Goal: Task Accomplishment & Management: Manage account settings

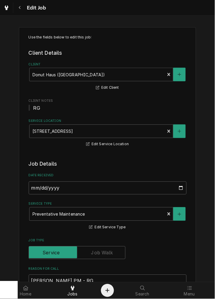
scroll to position [354, 0]
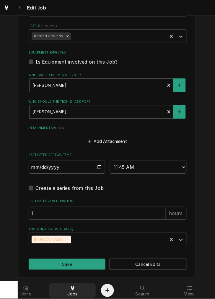
click at [64, 287] on div "Jobs" at bounding box center [73, 291] width 44 height 12
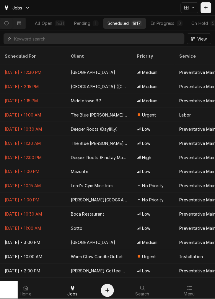
click at [90, 43] on input "Dynamic Content Wrapper" at bounding box center [98, 38] width 168 height 11
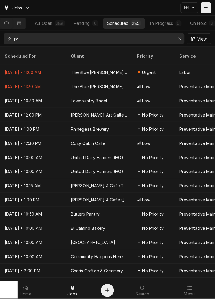
type input "r"
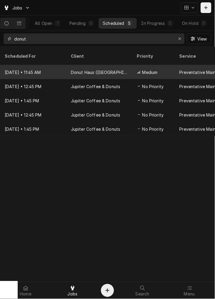
type input "donut"
click at [93, 69] on div "Donut Haus ([GEOGRAPHIC_DATA])" at bounding box center [99, 72] width 57 height 6
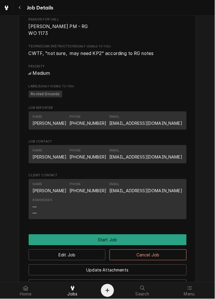
scroll to position [282, 0]
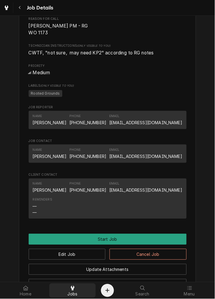
click at [71, 290] on icon at bounding box center [73, 288] width 4 height 5
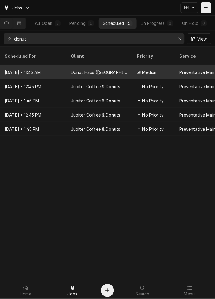
click at [121, 69] on div "Donut Haus ([GEOGRAPHIC_DATA])" at bounding box center [99, 72] width 57 height 6
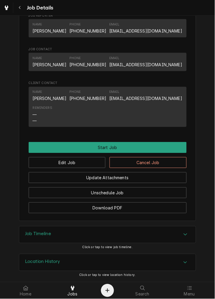
scroll to position [380, 0]
click at [73, 164] on button "Edit Job" at bounding box center [67, 162] width 77 height 11
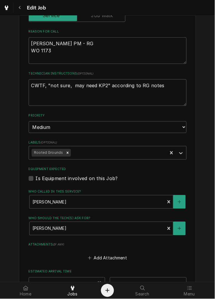
scroll to position [239, 0]
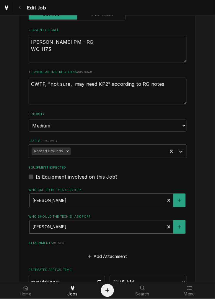
click at [169, 87] on textarea "CWTF, "not sure, may need KP2" according to RG notes" at bounding box center [108, 91] width 158 height 27
type textarea "x"
type textarea "CWTF, "not sure, may need KP2" according to RG notes"
type textarea "x"
type textarea "CWTF, "not sure, may need KP2" according to RG notes"
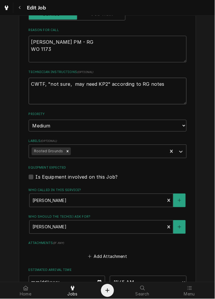
paste textarea "closed mondays, T-S 6am-Noon"
type textarea "x"
type textarea "CWTF, "not sure, may need KP2" according to RG notes closed mondays, T-S 6am-No…"
click at [114, 209] on fieldset "Job Details Date Received 2025-06-12 Service Type Preventative Maintenance Edit…" at bounding box center [108, 141] width 158 height 440
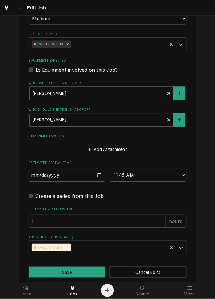
scroll to position [354, 0]
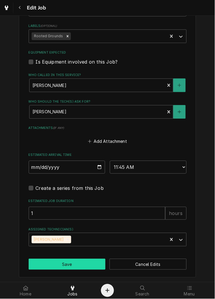
click at [84, 264] on button "Save" at bounding box center [67, 264] width 77 height 11
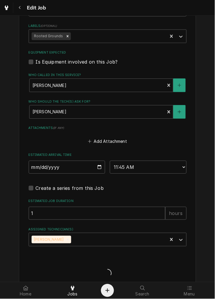
type textarea "x"
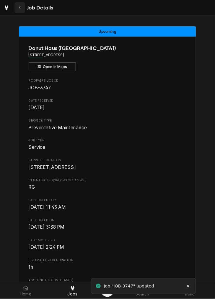
click at [22, 9] on div "Navigate back" at bounding box center [20, 8] width 6 height 6
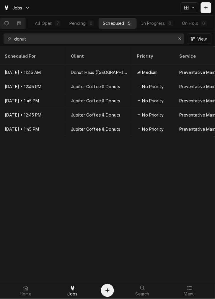
click at [183, 43] on div "donut" at bounding box center [94, 38] width 181 height 11
click at [179, 38] on icon "Erase input" at bounding box center [180, 39] width 3 height 4
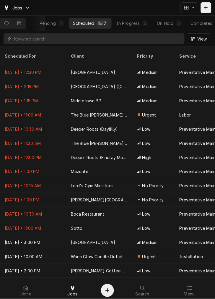
scroll to position [0, 50]
click at [200, 22] on button "Completed 8" at bounding box center [192, 23] width 39 height 11
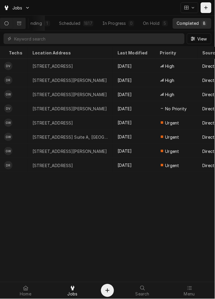
scroll to position [0, 245]
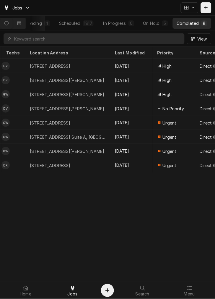
click at [123, 28] on button "In Progress 0" at bounding box center [118, 23] width 40 height 11
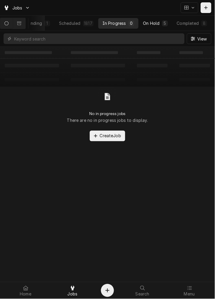
click at [164, 25] on div "5" at bounding box center [165, 23] width 6 height 6
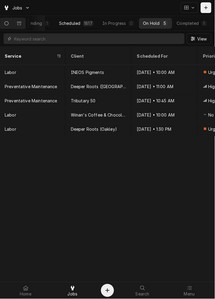
click at [84, 25] on button "Scheduled 1817" at bounding box center [76, 23] width 43 height 11
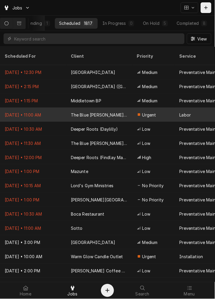
click at [146, 112] on span "Urgent" at bounding box center [150, 115] width 14 height 6
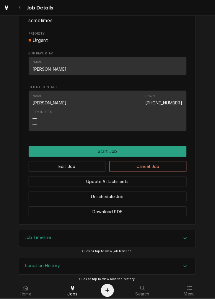
scroll to position [278, 0]
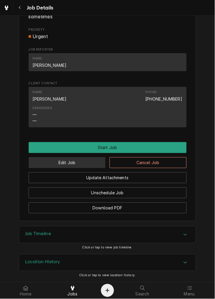
click at [78, 163] on button "Edit Job" at bounding box center [67, 162] width 77 height 11
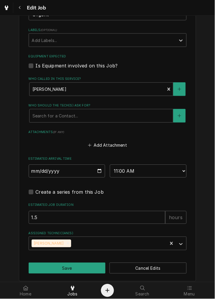
scroll to position [334, 0]
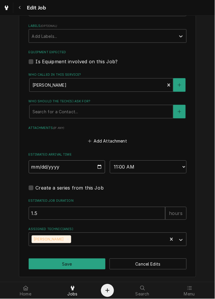
click at [93, 164] on input "2025-09-02" at bounding box center [67, 167] width 77 height 13
click at [97, 169] on input "2025-09-02" at bounding box center [67, 167] width 77 height 13
type textarea "x"
type input "2025-09-10"
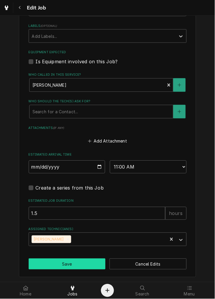
click at [71, 268] on button "Save" at bounding box center [67, 264] width 77 height 11
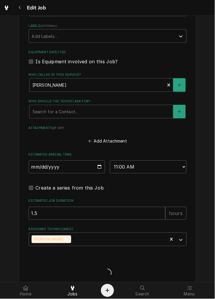
type textarea "x"
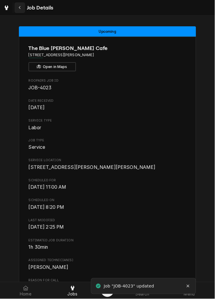
click at [24, 10] on button "Navigate back" at bounding box center [19, 7] width 11 height 11
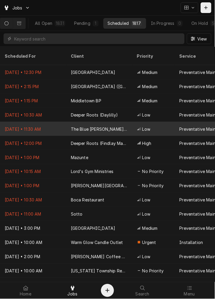
click at [175, 123] on div "Preventative Maintenance" at bounding box center [208, 129] width 66 height 14
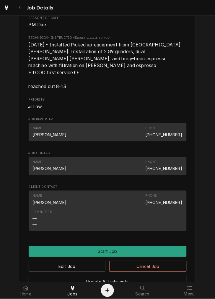
scroll to position [277, 0]
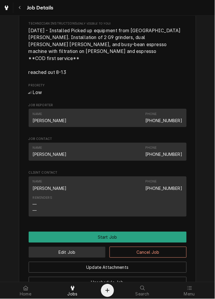
click at [82, 253] on button "Edit Job" at bounding box center [67, 252] width 77 height 11
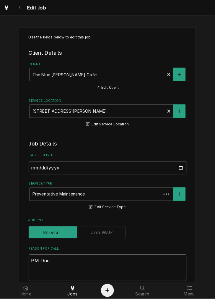
type textarea "x"
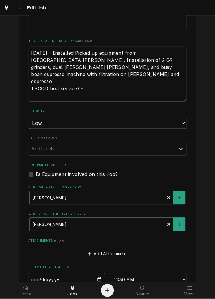
scroll to position [345, 0]
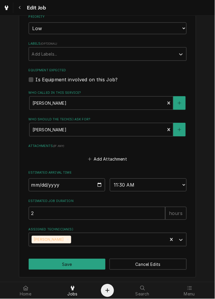
click at [96, 185] on input "2025-09-03" at bounding box center [67, 185] width 77 height 13
type input "2025-09-10"
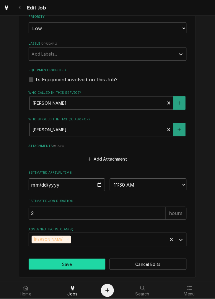
click at [85, 266] on button "Save" at bounding box center [67, 264] width 77 height 11
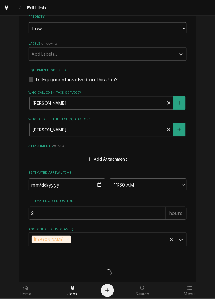
type textarea "x"
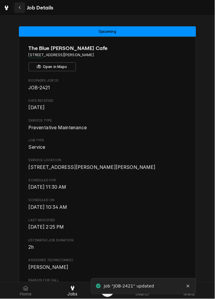
click at [22, 9] on div "Navigate back" at bounding box center [20, 8] width 6 height 6
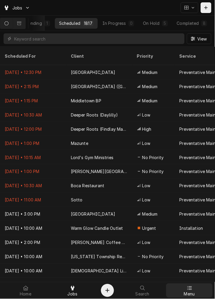
click at [194, 288] on div "Menu" at bounding box center [190, 291] width 44 height 12
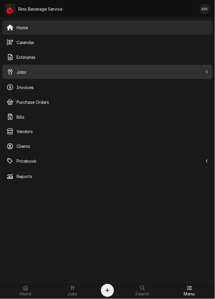
click at [35, 70] on span "Jobs" at bounding box center [110, 72] width 187 height 6
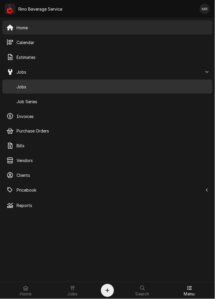
click at [34, 86] on span "Jobs" at bounding box center [113, 87] width 192 height 6
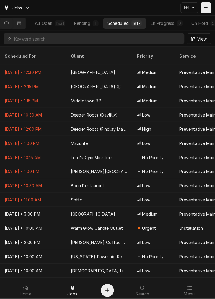
scroll to position [0, 50]
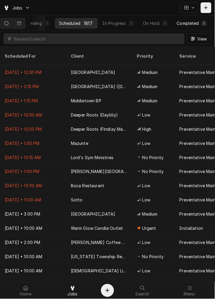
click at [185, 22] on div "Completed" at bounding box center [188, 23] width 22 height 6
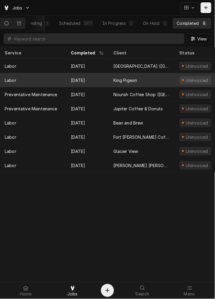
click at [117, 77] on div "King Pigeon" at bounding box center [126, 80] width 24 height 6
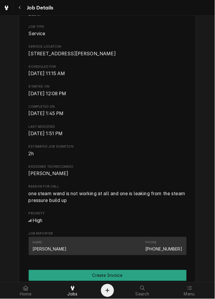
scroll to position [126, 0]
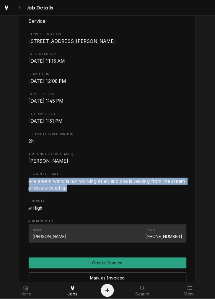
drag, startPoint x: 93, startPoint y: 196, endPoint x: 19, endPoint y: 187, distance: 74.7
click at [19, 187] on div "King Pigeon [STREET_ADDRESS][PERSON_NAME] Open in Maps Roopairs Job ID JOB-4037…" at bounding box center [107, 154] width 177 height 487
copy span "one steam wand is not working at all and one is leaking from the steam pressure…"
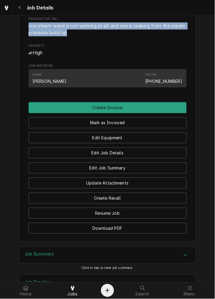
scroll to position [337, 0]
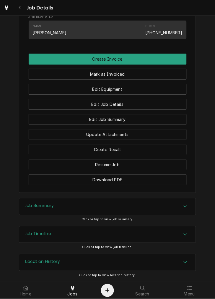
click at [133, 203] on div "Job Summary" at bounding box center [107, 206] width 177 height 17
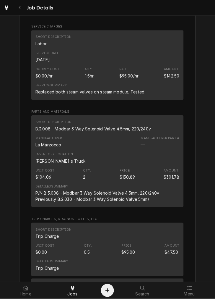
scroll to position [608, 0]
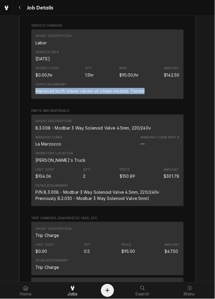
drag, startPoint x: 141, startPoint y: 98, endPoint x: 33, endPoint y: 99, distance: 108.0
click at [35, 96] on div "Service Summary Replaced both steam valves on steam module. Tested" at bounding box center [107, 88] width 144 height 16
copy div "Replaced both steam valves on steam module. Tested"
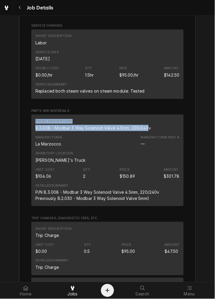
drag, startPoint x: 148, startPoint y: 132, endPoint x: 105, endPoint y: 129, distance: 43.6
click at [28, 126] on div "Roopairs Job ID JOB-4037 Service Type Labor Job Type Service Total Time Logged …" at bounding box center [107, 214] width 177 height 552
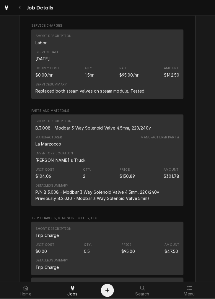
click at [156, 133] on div "Short Description B.3.008 - Modbar 3 Way Solenoid Valve 4.5mm, 220/240v" at bounding box center [107, 125] width 144 height 16
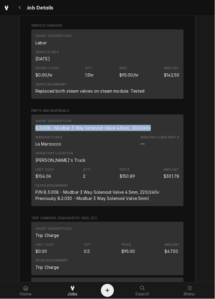
drag, startPoint x: 152, startPoint y: 135, endPoint x: 31, endPoint y: 137, distance: 121.3
click at [31, 137] on div "Short Description B.3.008 - Modbar 3 Way Solenoid Valve 4.5mm, 220/240v Manufac…" at bounding box center [107, 161] width 153 height 92
copy div "B.3.008 - Modbar 3 Way Solenoid Valve 4.5mm, 220/240v"
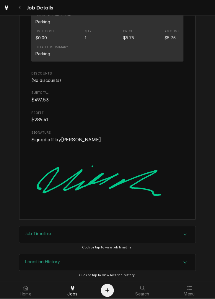
scroll to position [885, 0]
click at [165, 193] on img "Signator" at bounding box center [107, 175] width 153 height 64
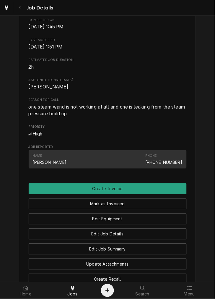
scroll to position [203, 0]
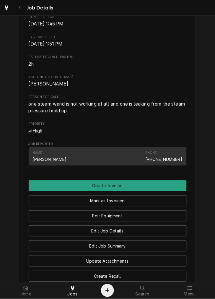
click at [138, 206] on button "Mark as Invoiced" at bounding box center [108, 200] width 158 height 11
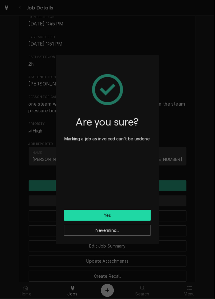
click at [136, 212] on button "Yes" at bounding box center [107, 215] width 87 height 11
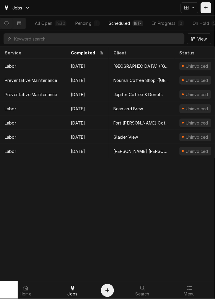
click at [130, 25] on div "Scheduled" at bounding box center [119, 23] width 21 height 6
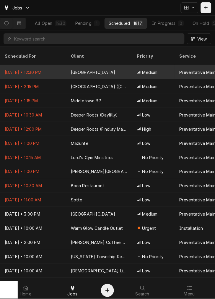
click at [125, 68] on div "Dayton Convention Center" at bounding box center [99, 72] width 66 height 14
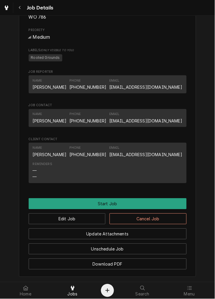
scroll to position [298, 0]
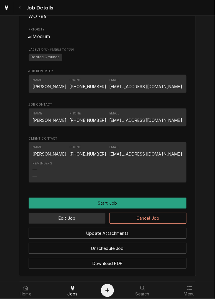
click at [87, 224] on button "Edit Job" at bounding box center [67, 218] width 77 height 11
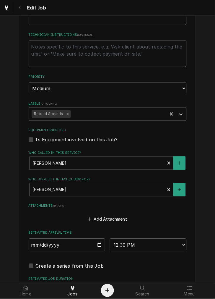
scroll to position [282, 0]
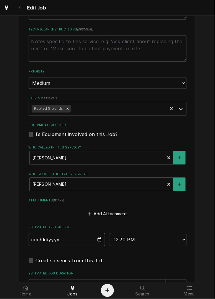
click at [96, 235] on input "2025-08-27" at bounding box center [67, 239] width 77 height 13
click at [100, 241] on input "2025-08-27" at bounding box center [67, 239] width 77 height 13
type textarea "x"
type input "2025-09-23"
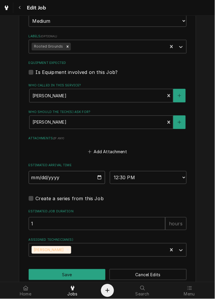
scroll to position [354, 0]
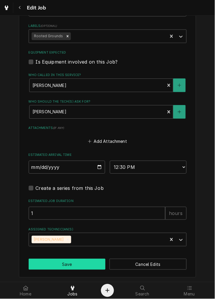
click at [88, 263] on button "Save" at bounding box center [67, 264] width 77 height 11
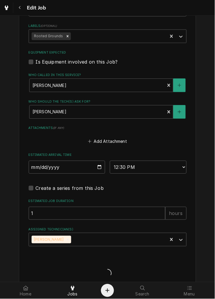
type textarea "x"
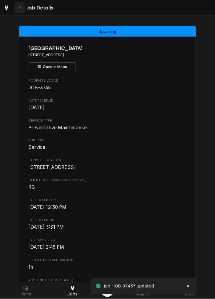
click at [20, 8] on icon "Navigate back" at bounding box center [20, 8] width 3 height 4
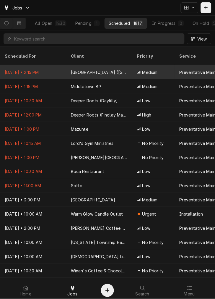
click at [135, 65] on div "Medium" at bounding box center [153, 72] width 43 height 14
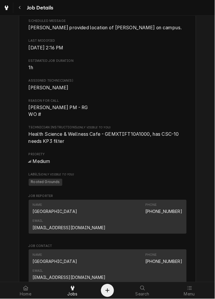
scroll to position [497, 0]
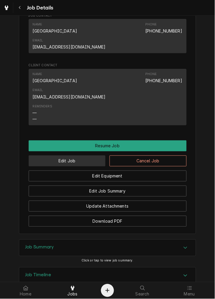
click at [91, 156] on button "Edit Job" at bounding box center [67, 161] width 77 height 11
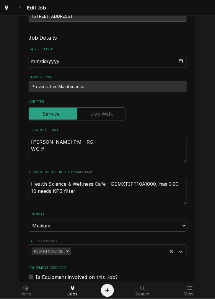
type textarea "x"
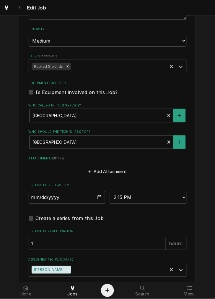
scroll to position [297, 0]
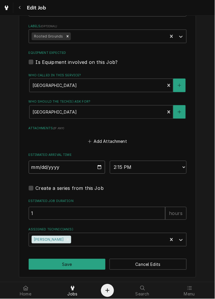
click at [93, 162] on input "[DATE]" at bounding box center [67, 167] width 77 height 13
click at [100, 166] on input "2025-08-27" at bounding box center [67, 167] width 77 height 13
type input "2025-09-17"
type textarea "x"
click at [99, 167] on input "2025-09-17" at bounding box center [67, 167] width 77 height 13
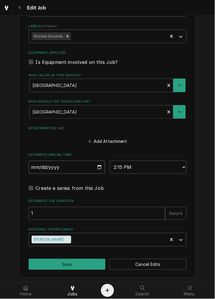
type input "2025-09-16"
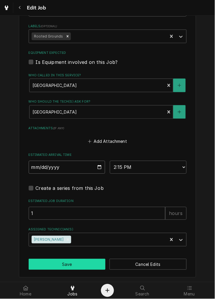
click at [82, 262] on button "Save" at bounding box center [67, 264] width 77 height 11
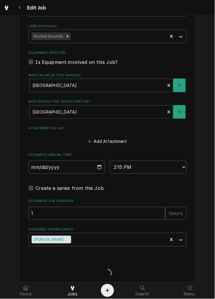
type textarea "x"
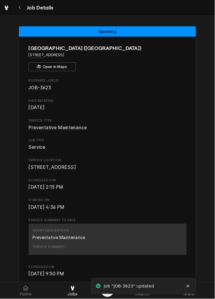
click at [22, 12] on button "Navigate back" at bounding box center [19, 7] width 11 height 11
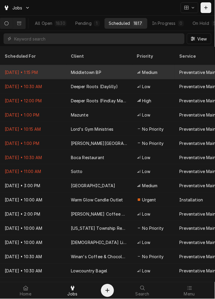
click at [110, 65] on div "Middletown BP" at bounding box center [99, 72] width 66 height 14
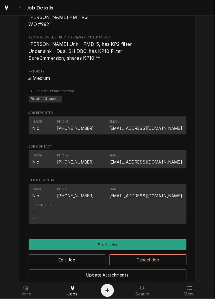
scroll to position [374, 0]
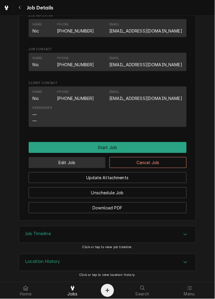
click at [85, 165] on button "Edit Job" at bounding box center [67, 162] width 77 height 11
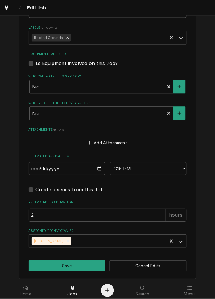
scroll to position [333, 0]
click at [94, 170] on input "2025-08-29" at bounding box center [67, 168] width 77 height 13
click at [99, 169] on input "2025-08-29" at bounding box center [67, 168] width 77 height 13
type textarea "x"
type input "2025-09-18"
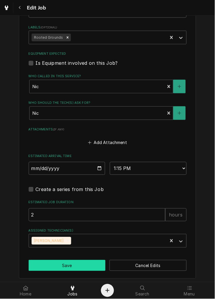
click at [89, 262] on button "Save" at bounding box center [67, 265] width 77 height 11
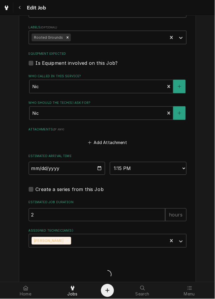
type textarea "x"
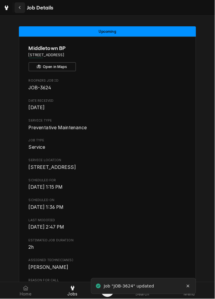
click at [24, 7] on button "Navigate back" at bounding box center [19, 7] width 11 height 11
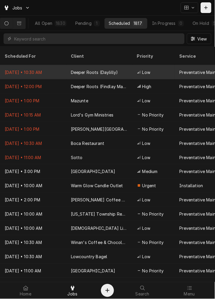
click at [137, 70] on div "Dynamic Content Wrapper" at bounding box center [139, 72] width 4 height 4
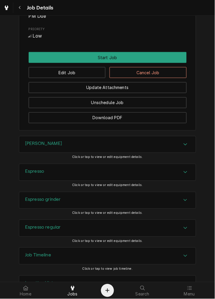
scroll to position [278, 0]
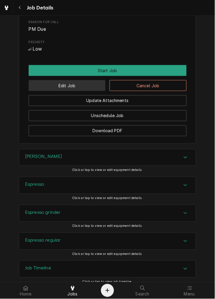
click at [95, 91] on button "Edit Job" at bounding box center [67, 85] width 77 height 11
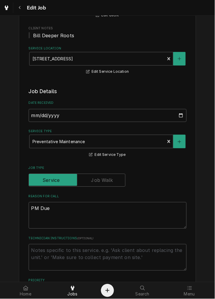
type textarea "x"
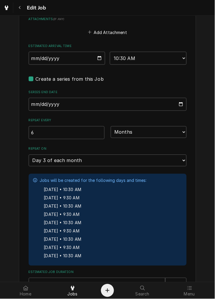
scroll to position [525, 0]
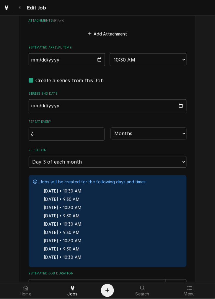
click at [101, 55] on input "2025-09-03" at bounding box center [67, 59] width 77 height 13
click at [102, 59] on input "2025-09-03" at bounding box center [67, 59] width 77 height 13
click at [96, 58] on input "2025-09-03" at bounding box center [67, 59] width 77 height 13
type input "2025-09-12"
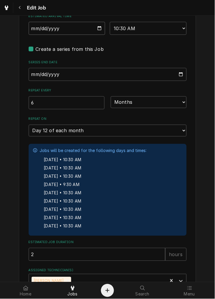
scroll to position [595, 0]
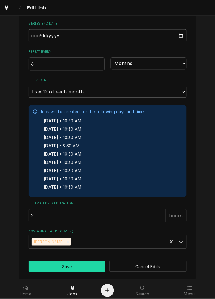
click at [81, 263] on button "Save" at bounding box center [67, 266] width 77 height 11
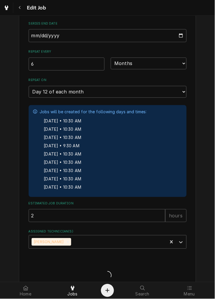
type textarea "x"
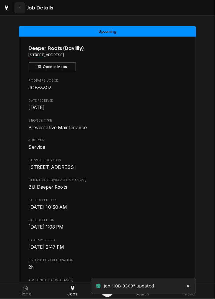
click at [22, 12] on button "Navigate back" at bounding box center [19, 7] width 11 height 11
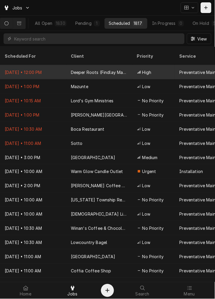
click at [129, 65] on div "Deeper Roots (Findlay Market)" at bounding box center [99, 72] width 66 height 14
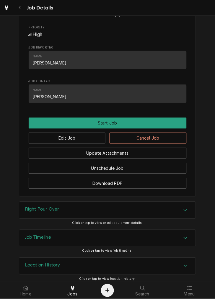
scroll to position [270, 0]
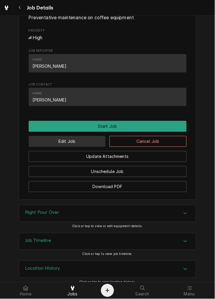
click at [94, 147] on button "Edit Job" at bounding box center [67, 141] width 77 height 11
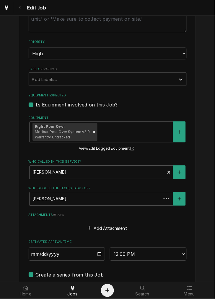
type textarea "x"
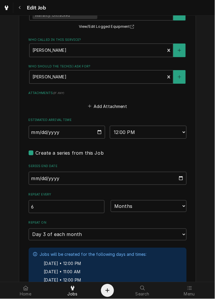
scroll to position [409, 0]
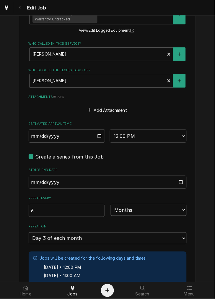
click at [96, 141] on input "[DATE]" at bounding box center [67, 136] width 77 height 13
click at [98, 136] on input "2025-09-03" at bounding box center [67, 136] width 77 height 13
type input "2025-09-12"
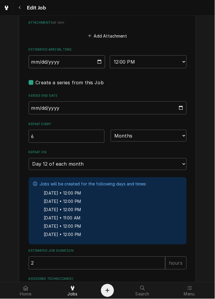
scroll to position [532, 0]
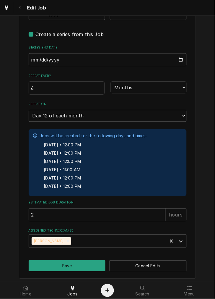
click at [91, 263] on button "Save" at bounding box center [67, 266] width 77 height 11
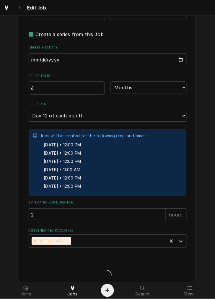
type textarea "x"
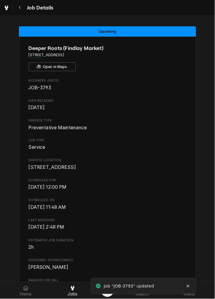
click at [24, 12] on button "Navigate back" at bounding box center [19, 7] width 11 height 11
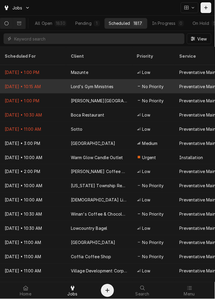
click at [125, 79] on div "Lord's Gym Ministries" at bounding box center [99, 86] width 66 height 14
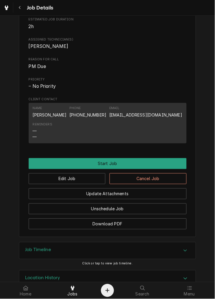
scroll to position [241, 0]
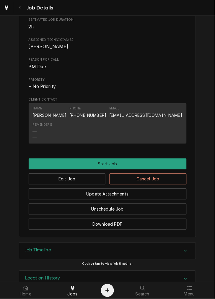
click at [167, 118] on link "vperez@lordsgymministries.org" at bounding box center [145, 115] width 73 height 5
click at [109, 112] on div "Name Valerie Perez Phone (513) 704-0380 Email vperez@lordsgymministries.org" at bounding box center [108, 112] width 150 height 16
click at [78, 191] on div "Update Attachments" at bounding box center [108, 192] width 158 height 15
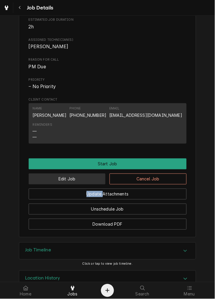
click at [81, 185] on button "Edit Job" at bounding box center [67, 179] width 77 height 11
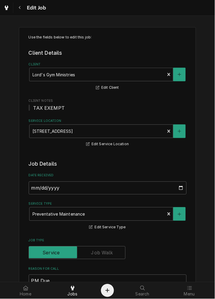
scroll to position [233, 0]
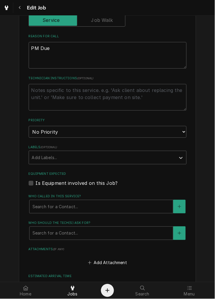
click at [156, 196] on label "Who called in this service?" at bounding box center [108, 196] width 158 height 5
click at [150, 207] on div "Who called in this service?" at bounding box center [102, 206] width 138 height 11
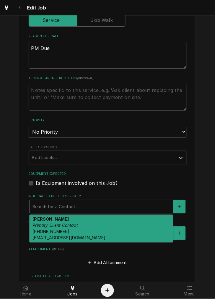
click at [114, 223] on div "Valerie Perez Primary Client Contact (513) 704-0380 vperez@lordsgymministries.o…" at bounding box center [102, 229] width 144 height 28
type textarea "x"
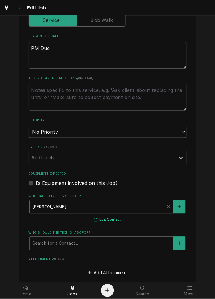
click at [117, 219] on button "Edit Contact" at bounding box center [107, 219] width 29 height 7
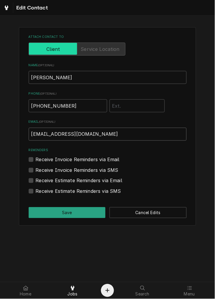
drag, startPoint x: 104, startPoint y: 137, endPoint x: -36, endPoint y: 147, distance: 140.0
click at [0, 147] on html "Edit Contact Attach contact to Name ( optional ) Valerie Perez Phone ( optional…" at bounding box center [107, 149] width 215 height 299
click at [71, 285] on div at bounding box center [72, 288] width 7 height 7
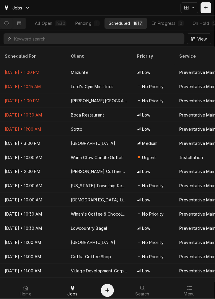
click at [72, 34] on input "Dynamic Content Wrapper" at bounding box center [98, 38] width 168 height 11
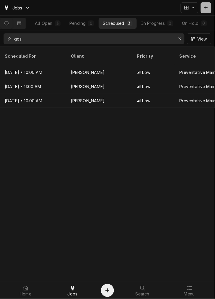
type input "gos"
click at [207, 3] on button "Dynamic Content Wrapper" at bounding box center [206, 7] width 11 height 11
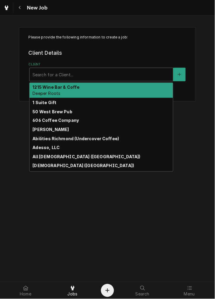
click at [73, 74] on div "Client" at bounding box center [102, 74] width 138 height 11
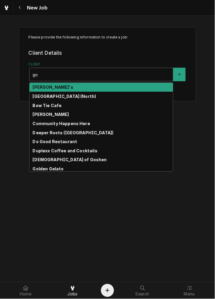
type input "gos"
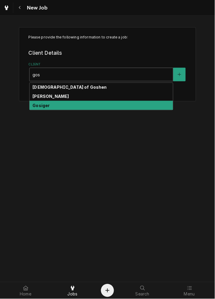
click at [56, 104] on div "Gosiger" at bounding box center [102, 105] width 144 height 9
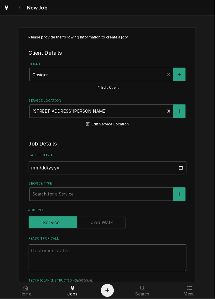
click at [59, 196] on div "Service Type" at bounding box center [102, 194] width 138 height 11
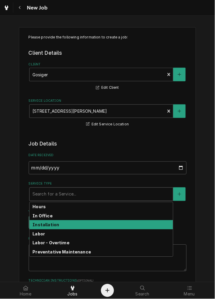
click at [48, 226] on strong "Installation" at bounding box center [46, 224] width 27 height 5
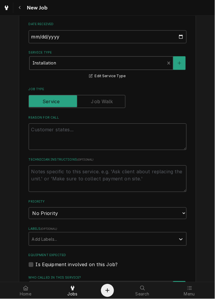
scroll to position [131, 0]
click at [105, 125] on textarea "Reason For Call" at bounding box center [108, 136] width 158 height 27
type textarea "x"
type textarea "I"
type textarea "x"
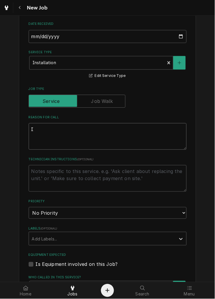
type textarea "Im"
type textarea "x"
type textarea "Ims"
type textarea "x"
type textarea "Im"
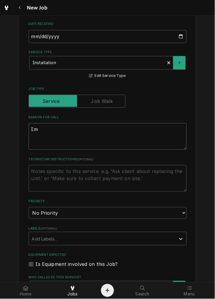
type textarea "x"
type textarea "I"
type textarea "x"
type textarea "In"
type textarea "x"
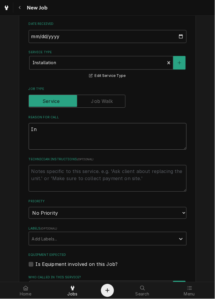
type textarea "Int"
type textarea "x"
type textarea "In"
type textarea "x"
type textarea "Ins"
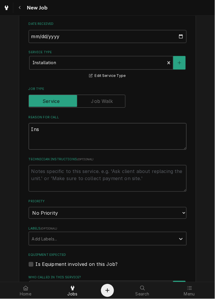
type textarea "x"
type textarea "Inst"
type textarea "x"
type textarea "Insta"
type textarea "x"
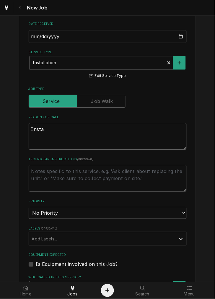
type textarea "Instal"
type textarea "x"
type textarea "Install"
type textarea "x"
type textarea "Install"
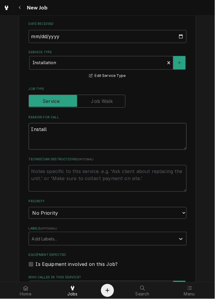
type textarea "x"
type textarea "Install n"
type textarea "x"
type textarea "Install ne"
type textarea "x"
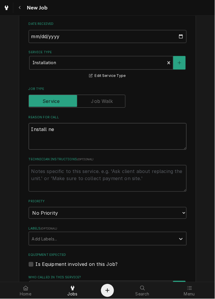
type textarea "Install new"
type textarea "x"
type textarea "Install new"
type textarea "x"
type textarea "Install new e"
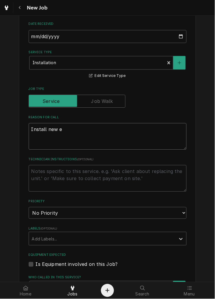
type textarea "x"
type textarea "Install new eq"
type textarea "x"
type textarea "Install new equ"
type textarea "x"
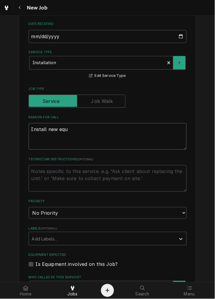
type textarea "Install new equi"
type textarea "x"
type textarea "Install new equip"
type textarea "x"
type textarea "Install new equipm"
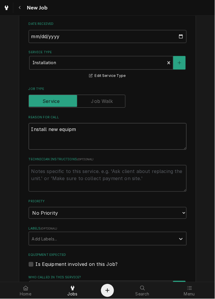
type textarea "x"
type textarea "Install new equipme"
type textarea "x"
type textarea "Install new equipmen"
type textarea "x"
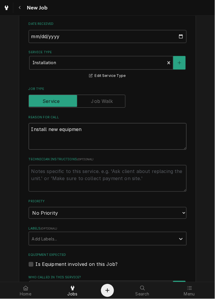
type textarea "Install new equipment"
type textarea "x"
type textarea "Install new equipment"
click at [98, 216] on select "No Priority Urgent High Medium Low" at bounding box center [108, 213] width 158 height 12
select select "3"
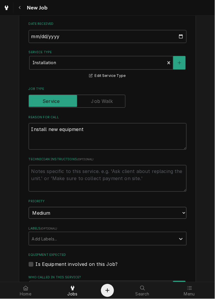
click at [29, 207] on select "No Priority Urgent High Medium Low" at bounding box center [108, 213] width 158 height 12
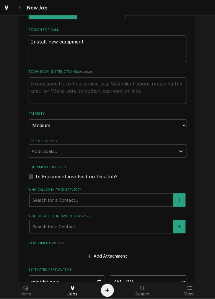
scroll to position [276, 0]
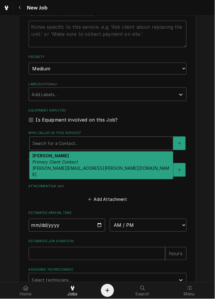
click at [111, 140] on div "Who called in this service?" at bounding box center [102, 143] width 138 height 11
click at [98, 159] on div "Jim Baker Primary Client Contact jim.baker@gosiger.com" at bounding box center [102, 166] width 144 height 28
type textarea "x"
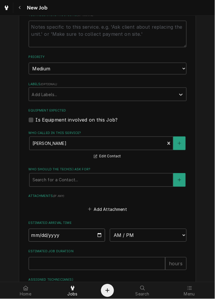
click at [96, 233] on input "Date" at bounding box center [67, 235] width 77 height 13
type input "2025-09-10"
type textarea "x"
click at [122, 232] on select "AM / PM 6:00 AM 6:15 AM 6:30 AM 6:45 AM 7:00 AM 7:15 AM 7:30 AM 7:45 AM 8:00 AM…" at bounding box center [148, 235] width 77 height 13
select select "11:30:00"
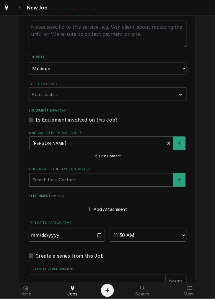
click at [129, 275] on input "Estimated Job Duration" at bounding box center [97, 281] width 137 height 13
type textarea "x"
type input "2"
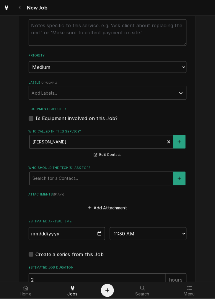
type textarea "x"
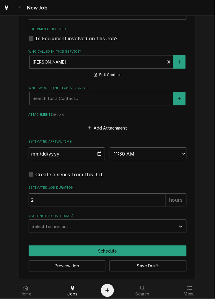
scroll to position [359, 0]
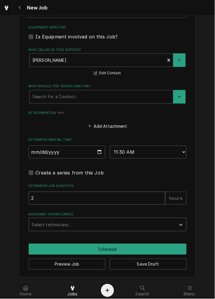
type input "2"
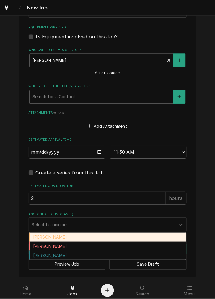
click at [152, 226] on div "Assigned Technician(s)" at bounding box center [102, 224] width 141 height 11
click at [86, 237] on div "[PERSON_NAME]" at bounding box center [108, 237] width 158 height 9
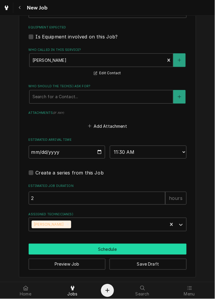
click at [83, 248] on button "Schedule" at bounding box center [108, 249] width 158 height 11
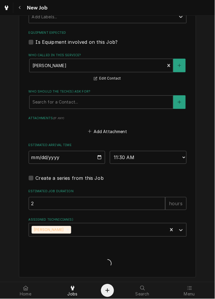
type textarea "x"
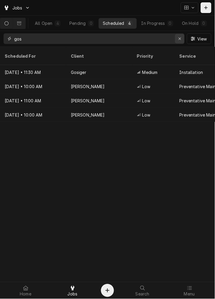
click at [177, 41] on div "Erase input" at bounding box center [180, 39] width 6 height 6
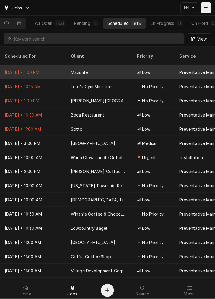
click at [90, 65] on div "Mazunte" at bounding box center [99, 72] width 66 height 14
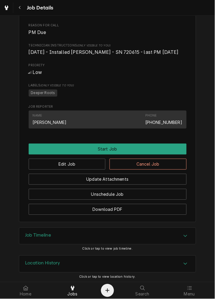
scroll to position [283, 0]
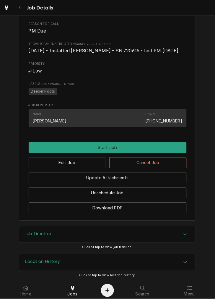
click at [102, 235] on div "Job Timeline" at bounding box center [107, 235] width 177 height 17
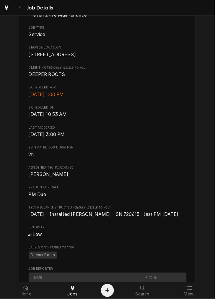
scroll to position [0, 0]
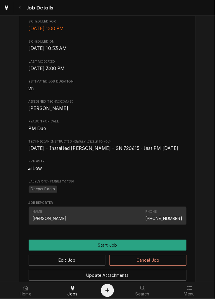
click at [166, 207] on div "Name Josh Phone (269) 312-1143" at bounding box center [108, 216] width 158 height 18
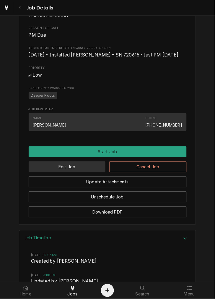
click at [87, 172] on button "Edit Job" at bounding box center [67, 166] width 77 height 11
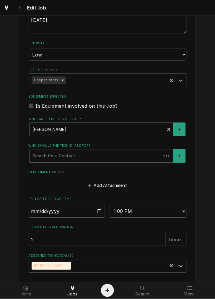
type textarea "x"
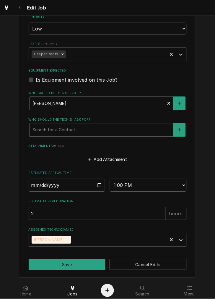
click at [95, 187] on input "[DATE]" at bounding box center [67, 185] width 77 height 13
type input "[DATE]"
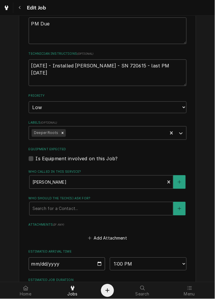
scroll to position [257, 0]
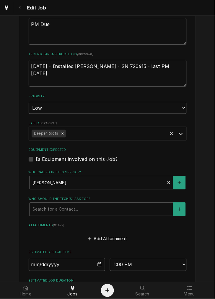
click at [183, 68] on textarea "[DATE] - Installed [PERSON_NAME] - SN 720615 - last PM [DATE]" at bounding box center [108, 73] width 158 height 27
type textarea "x"
type textarea "[DATE] - Installed [PERSON_NAME] - SN 720615 - last PM [DATE]"
type textarea "x"
type textarea "[DATE] - Installed [PERSON_NAME] - SN 720615 - last PM [DATE]"
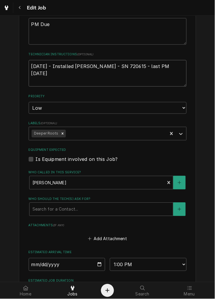
type textarea "x"
type textarea "[DATE] - Installed [PERSON_NAME] - SN 720615 - last PM [DATE] r"
type textarea "x"
type textarea "[DATE] - Installed [PERSON_NAME] - SN 720615 - last PM [DATE] re"
type textarea "x"
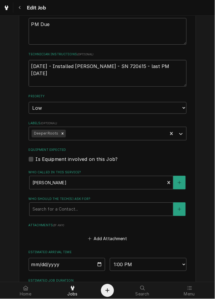
type textarea "[DATE] - Installed [PERSON_NAME] - SN 720615 - last PM [DATE] rea"
type textarea "x"
type textarea "[DATE] - Installed [PERSON_NAME] - SN 720615 - last PM [DATE] reach"
type textarea "x"
type textarea "[DATE] - Installed [PERSON_NAME] - SN 720615 - last PM [DATE] [GEOGRAPHIC_DATA]"
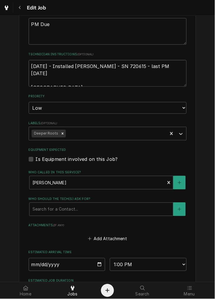
type textarea "x"
type textarea "[DATE] - Installed [PERSON_NAME] - SN 720615 - last PM [DATE] reached"
type textarea "x"
type textarea "[DATE] - Installed [PERSON_NAME] - SN 720615 - last PM [DATE] reached"
type textarea "x"
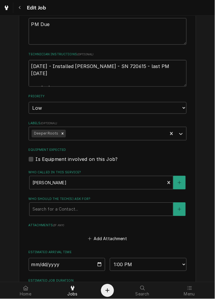
type textarea "[DATE] - Installed [PERSON_NAME] - SN 720615 - last PM [DATE] reached o"
type textarea "x"
type textarea "[DATE] - Installed [PERSON_NAME] - SN 720615 - last PM [DATE] reached ou"
type textarea "x"
type textarea "[DATE] - Installed [PERSON_NAME] - SN 720615 - last PM [DATE] reached out"
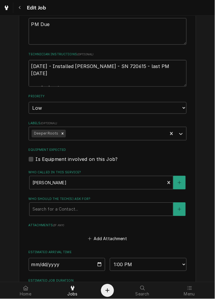
type textarea "x"
type textarea "[DATE] - Installed [PERSON_NAME] - SN 720615 - last PM [DATE] reached out"
type textarea "x"
type textarea "[DATE] - Installed [PERSON_NAME] - SN 720615 - last PM [DATE] reached out 9"
type textarea "x"
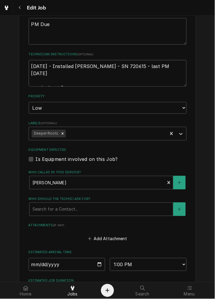
type textarea "[DATE] - Installed [PERSON_NAME] - SN 720615 - last PM [DATE] reached out 9-"
type textarea "x"
type textarea "[DATE] - Installed [PERSON_NAME] - SN 720615 - last PM [DATE] reached out 9-8"
type textarea "x"
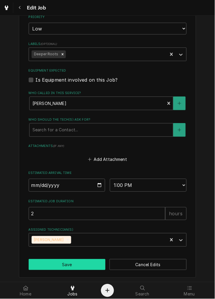
type textarea "[DATE] - Installed [PERSON_NAME] - SN 720615 - last PM [DATE] reached out 9-8"
click at [82, 262] on button "Save" at bounding box center [67, 264] width 77 height 11
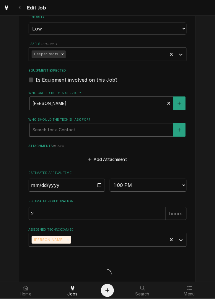
type textarea "x"
